Goal: Task Accomplishment & Management: Manage account settings

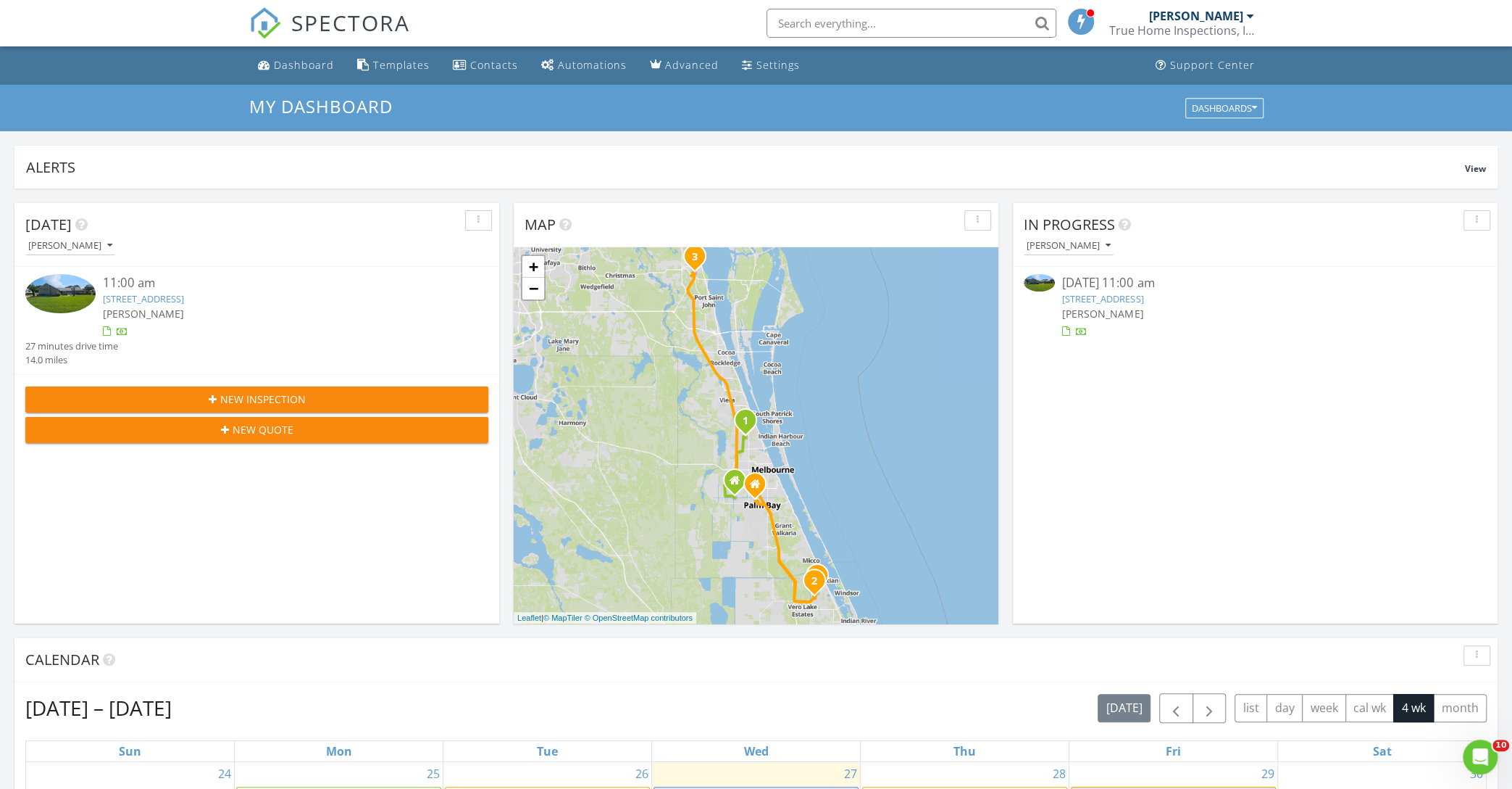
click at [1119, 297] on link "[STREET_ADDRESS]" at bounding box center [1102, 298] width 81 height 13
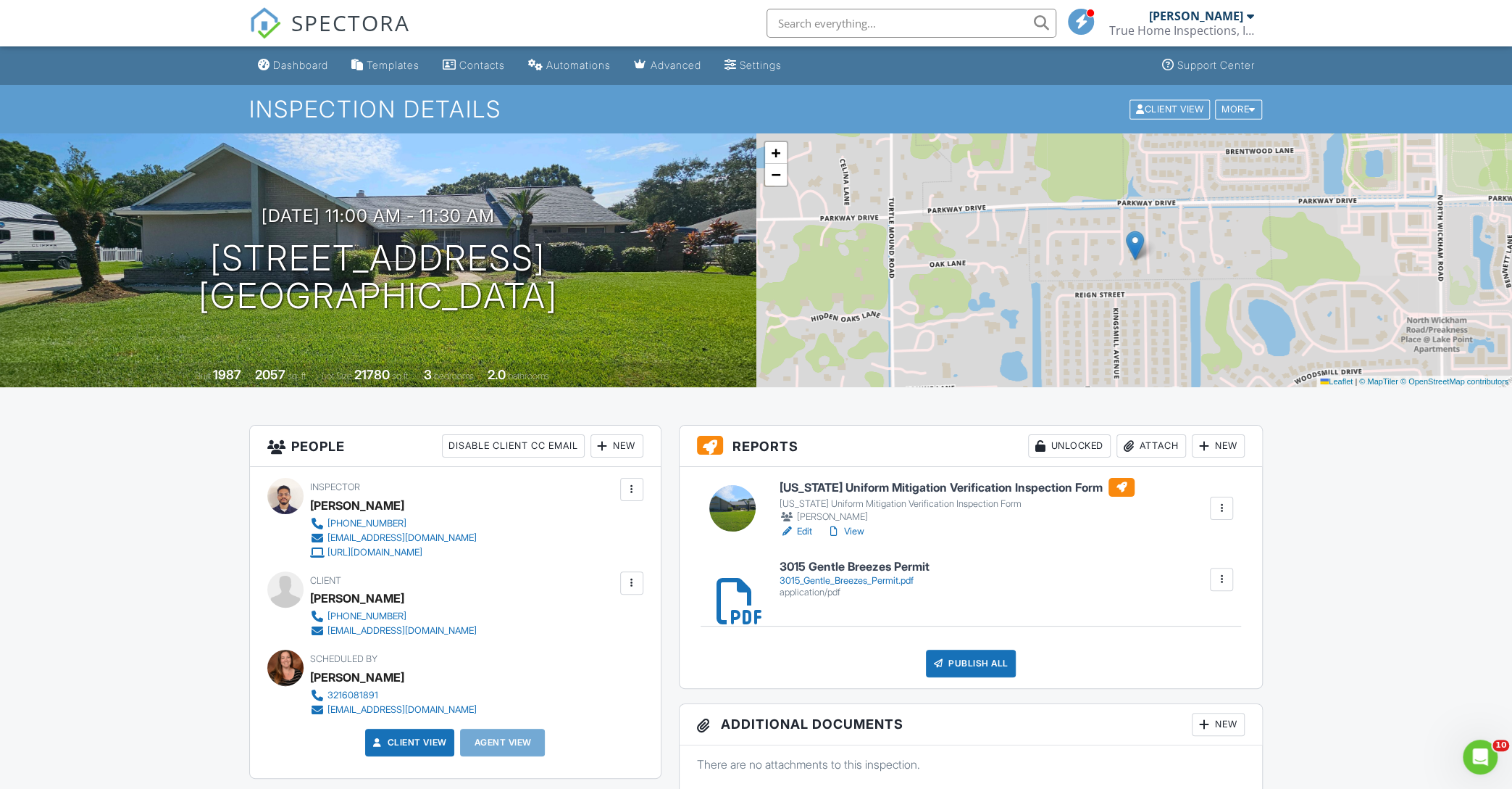
drag, startPoint x: 857, startPoint y: 529, endPoint x: 805, endPoint y: 528, distance: 52.0
click at [307, 61] on div "Dashboard" at bounding box center [301, 64] width 55 height 12
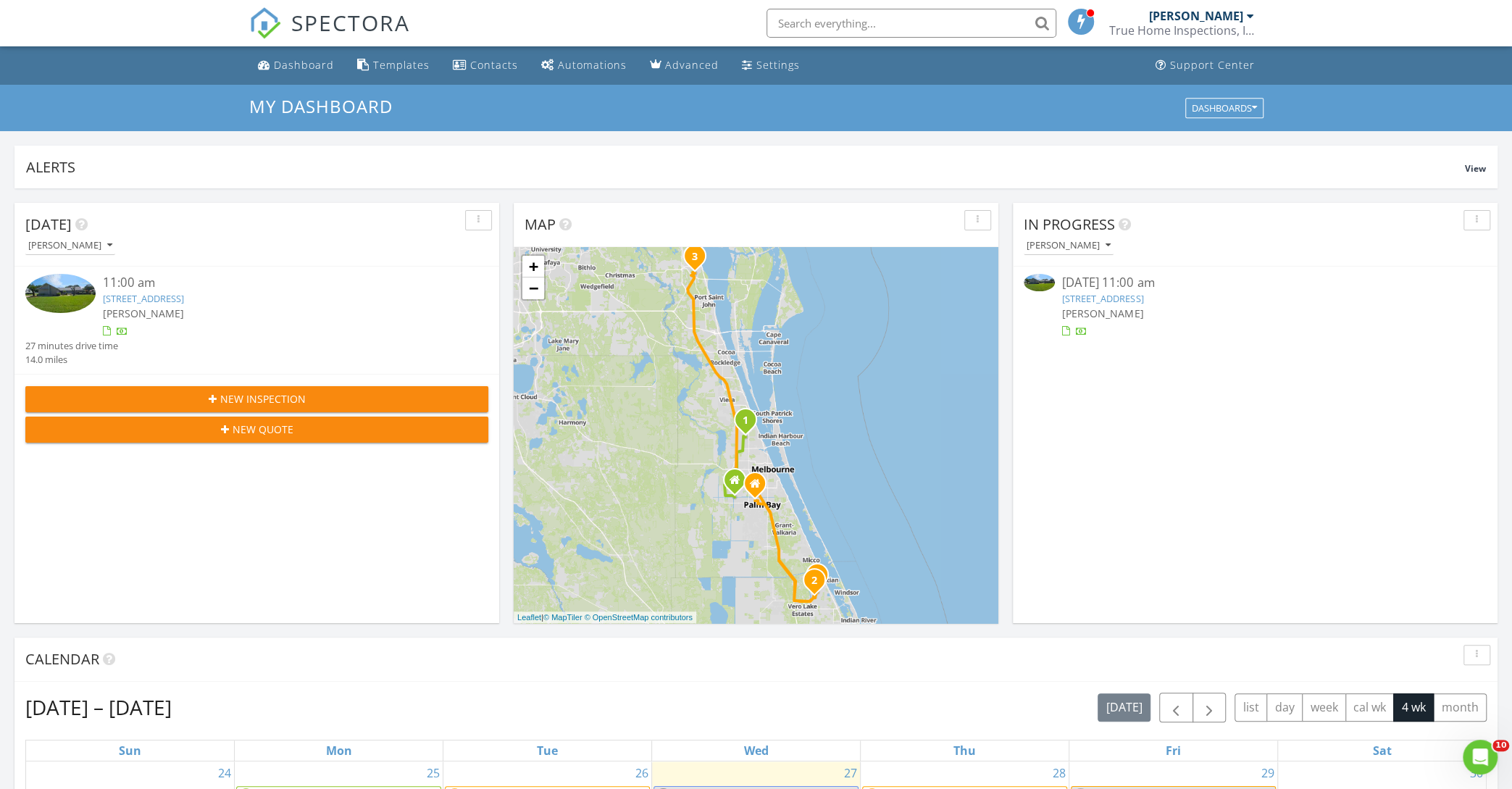
click at [1140, 298] on link "3015 Gentle Breeze Ct, Melbourne, FL 32934" at bounding box center [1102, 298] width 81 height 13
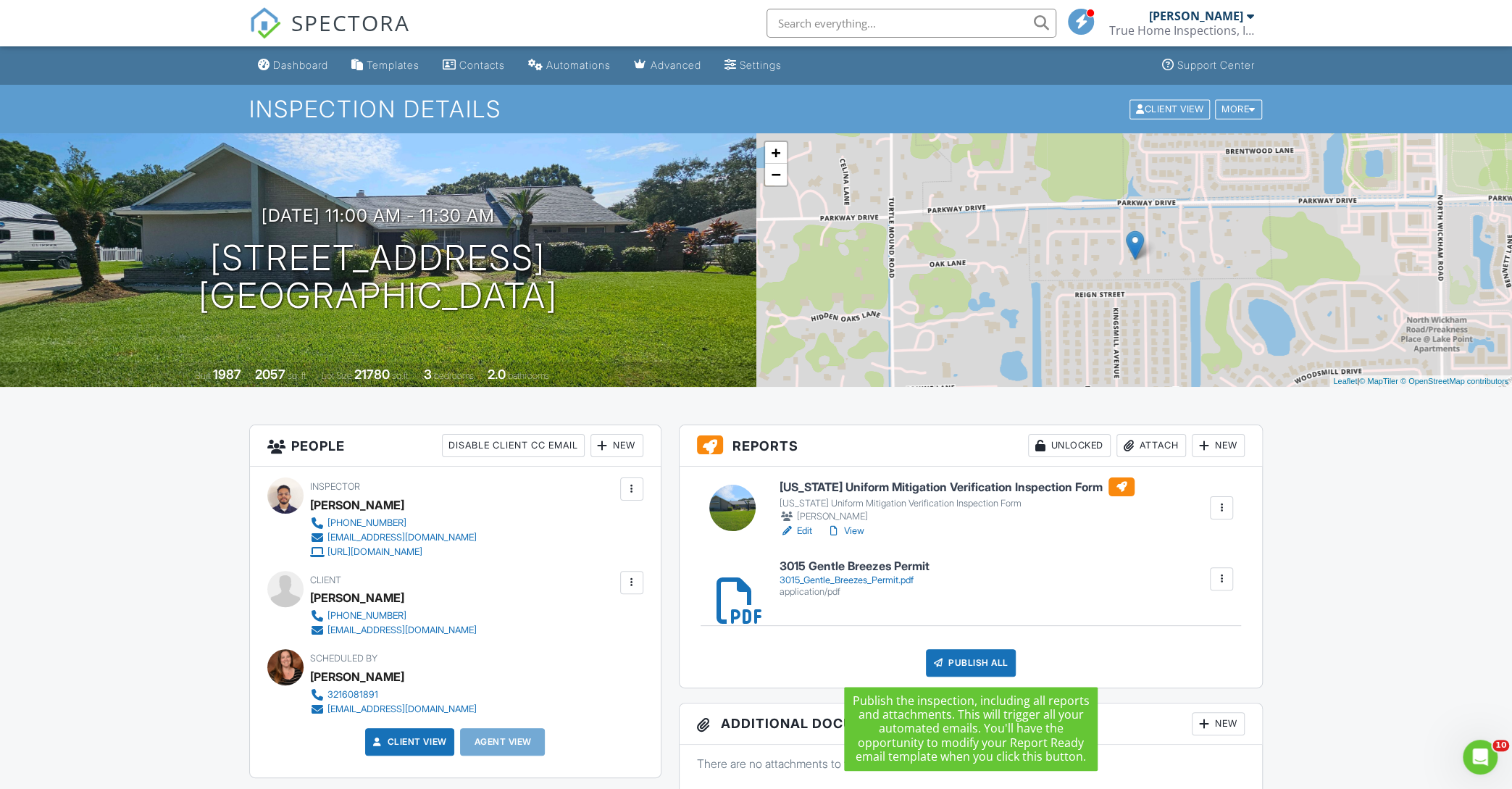
click at [978, 660] on div "Publish All" at bounding box center [971, 664] width 90 height 28
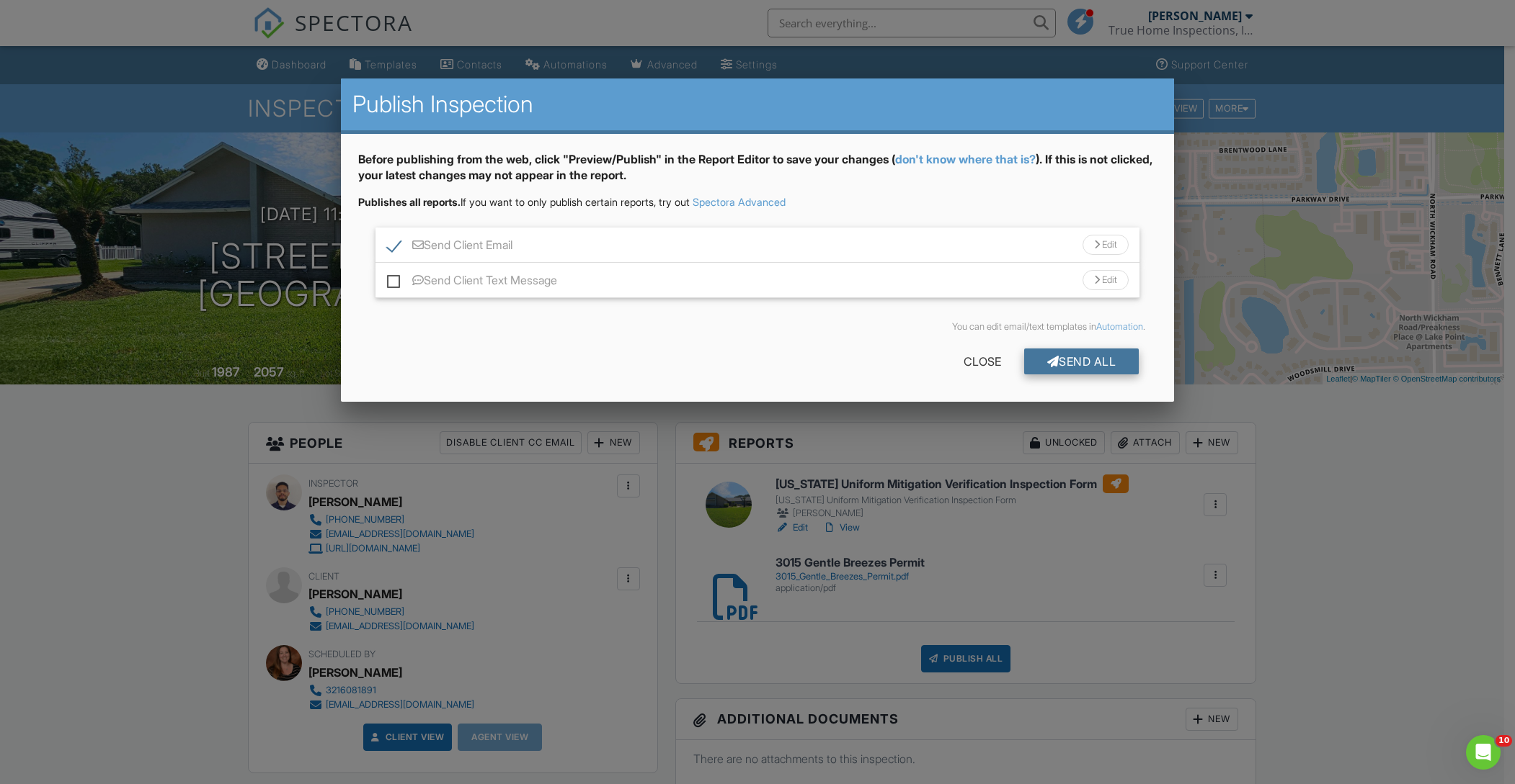
click at [1088, 361] on div "Send All" at bounding box center [1081, 361] width 115 height 26
